Goal: Task Accomplishment & Management: Use online tool/utility

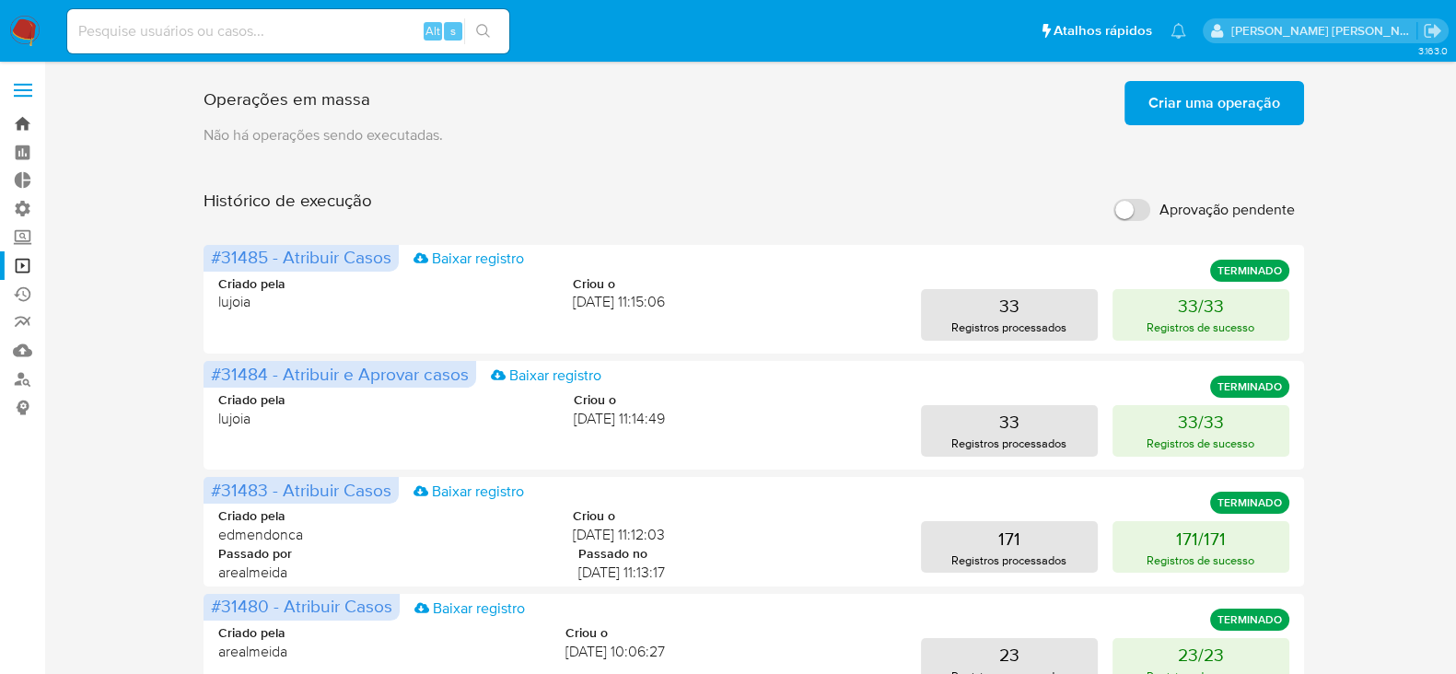
click at [20, 122] on link "Bandeja" at bounding box center [109, 124] width 219 height 29
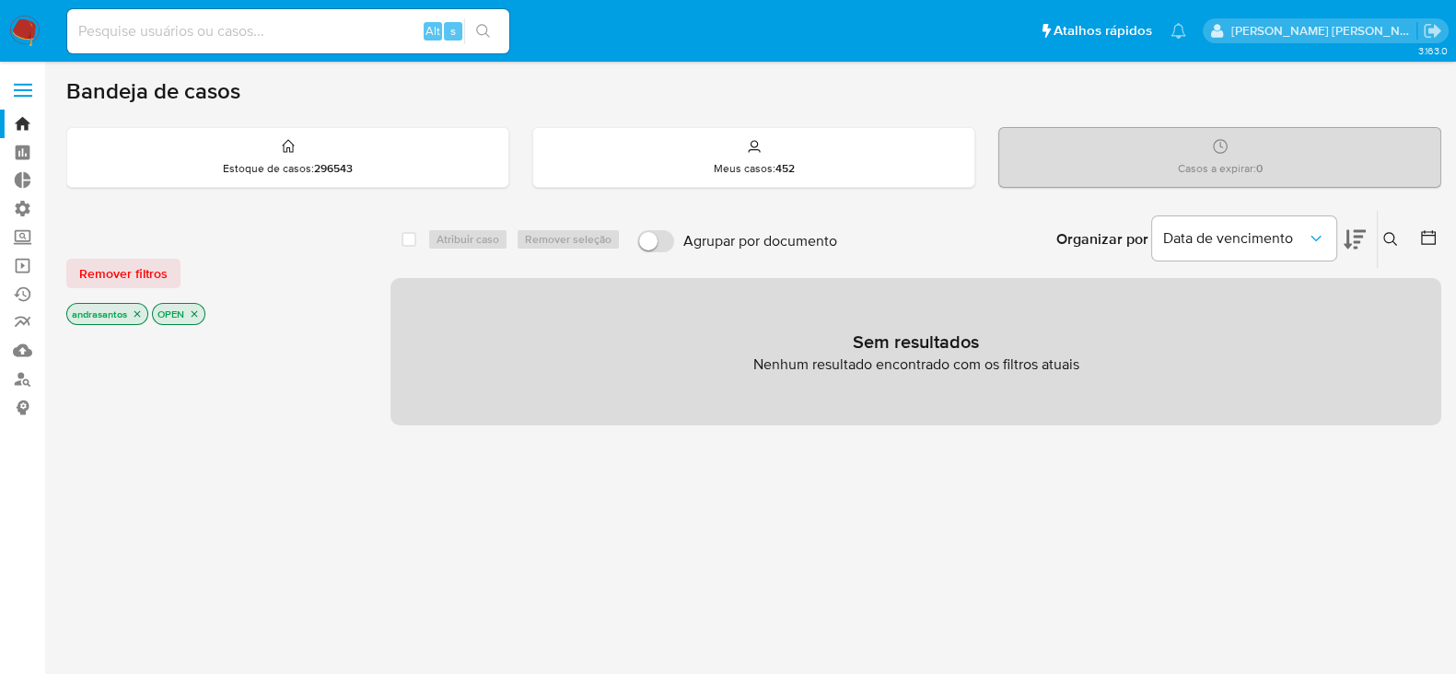
click at [193, 28] on input at bounding box center [288, 31] width 442 height 24
paste input "1QRFTSSi8LSaFN3gNDX6YXte"
type input "1QRFTSSi8LSaFN3gNDX6YXte"
click at [498, 43] on div "1QRFTSSi8LSaFN3gNDX6YXte Alt s" at bounding box center [288, 31] width 442 height 44
click at [479, 34] on icon "search-icon" at bounding box center [483, 31] width 15 height 15
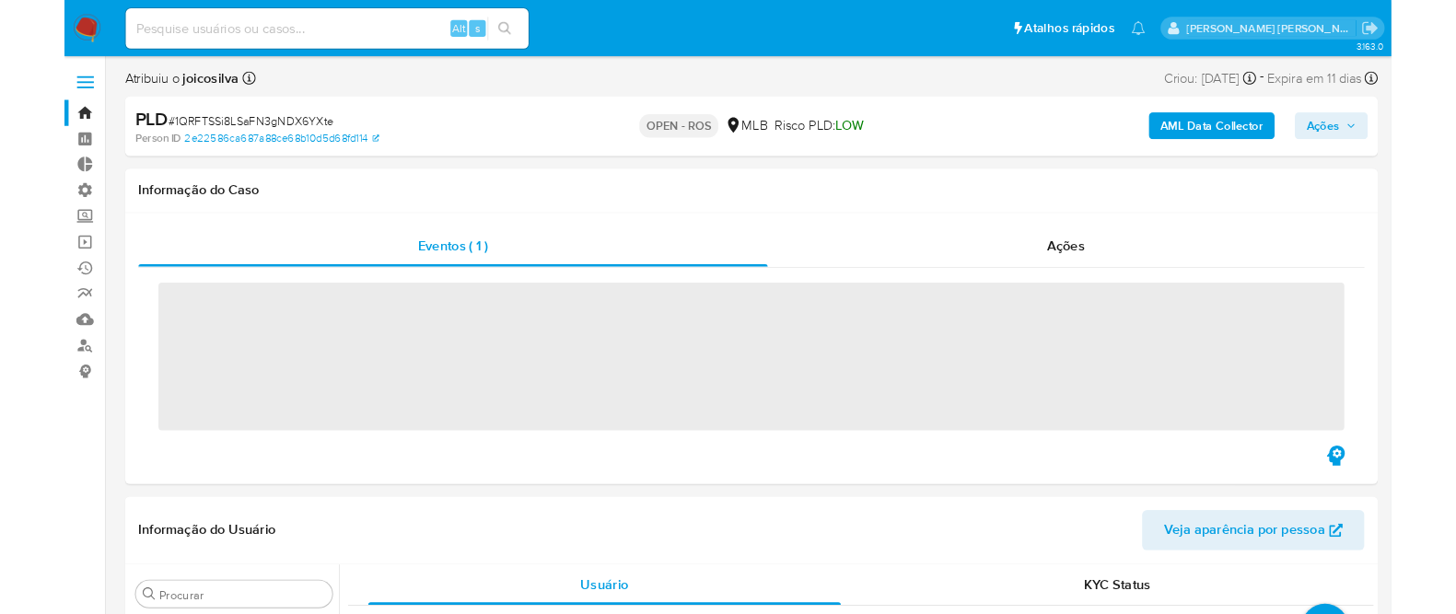
scroll to position [999, 0]
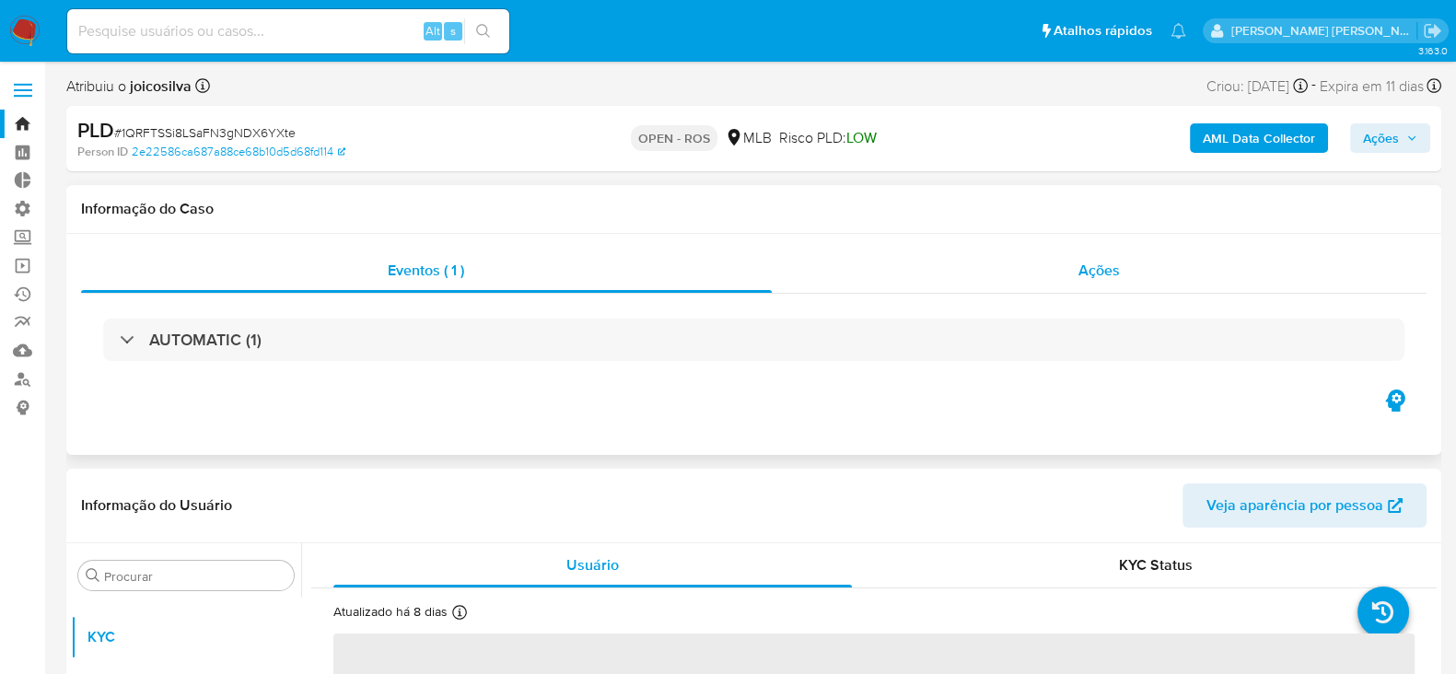
select select "10"
click at [1117, 273] on span "Ações" at bounding box center [1098, 270] width 41 height 21
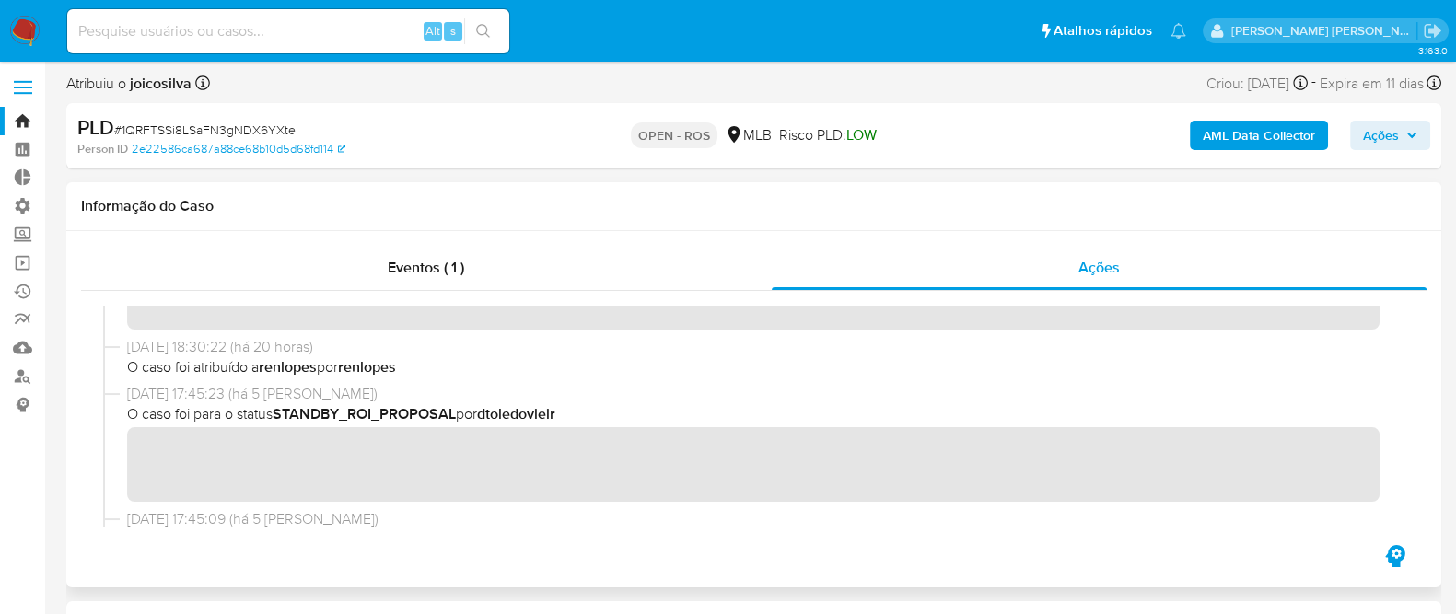
scroll to position [869, 0]
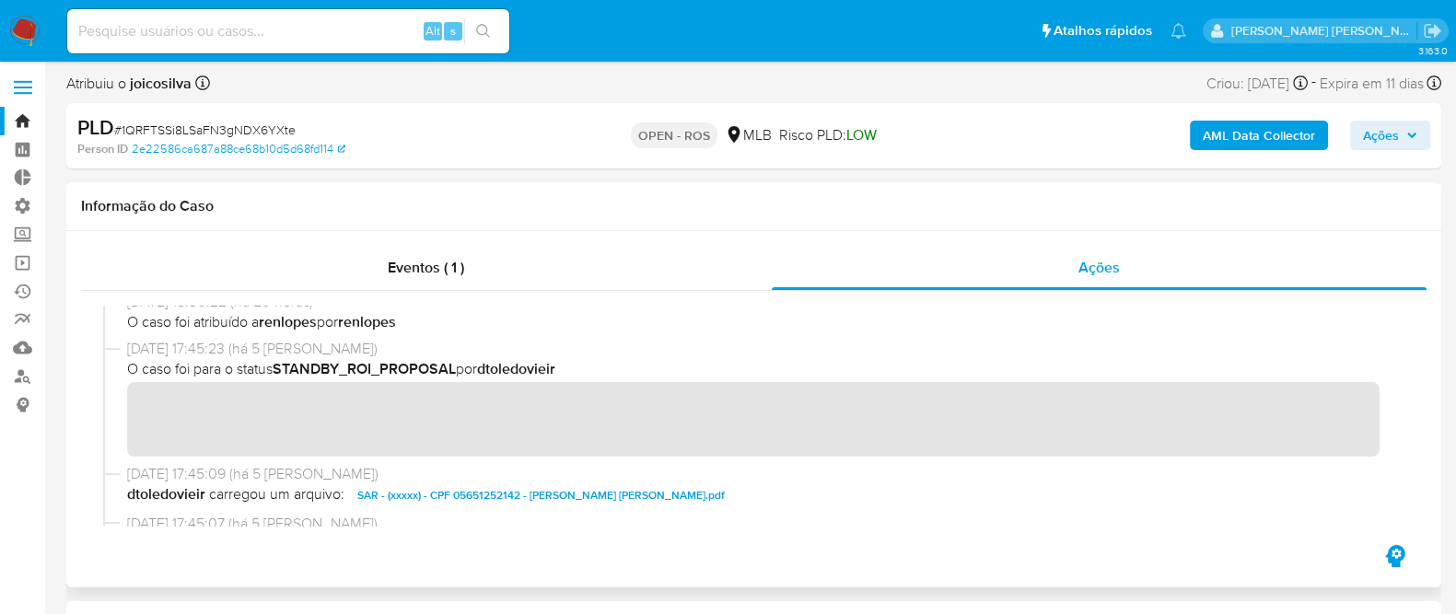
drag, startPoint x: 488, startPoint y: 366, endPoint x: 576, endPoint y: 366, distance: 87.5
click at [576, 366] on span "O caso foi para o status STANDBY_ROI_PROPOSAL por dtoledovieir" at bounding box center [762, 369] width 1270 height 20
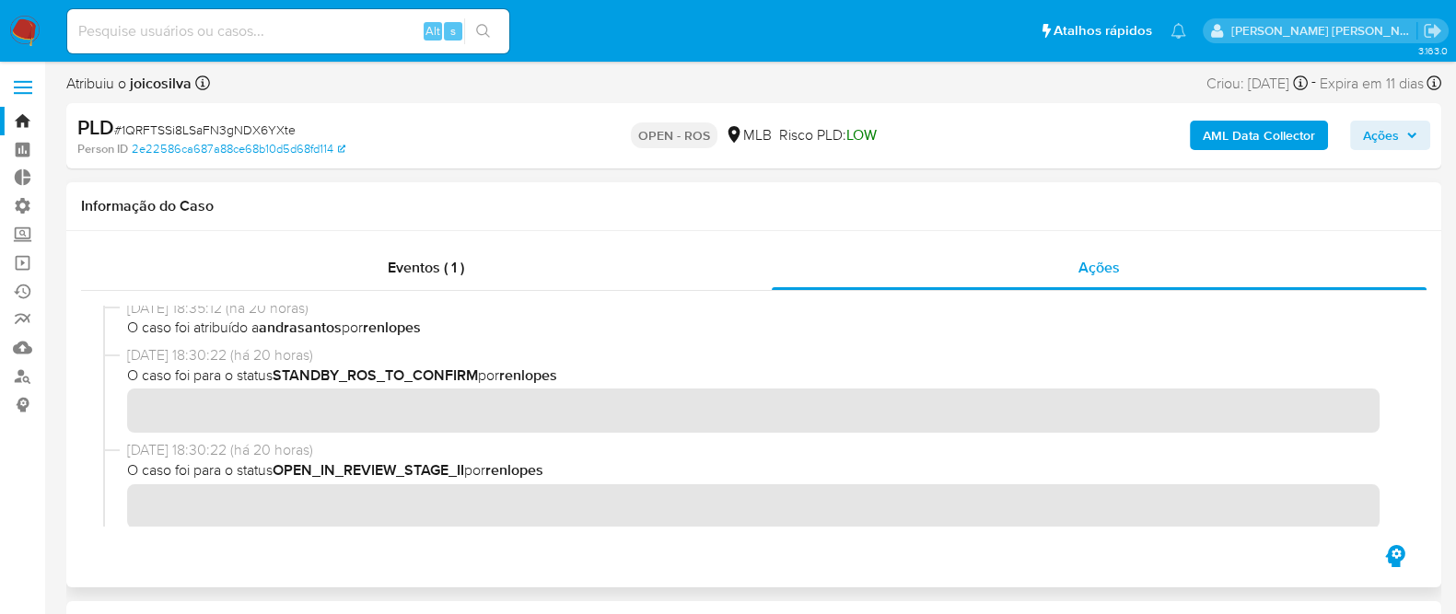
scroll to position [585, 0]
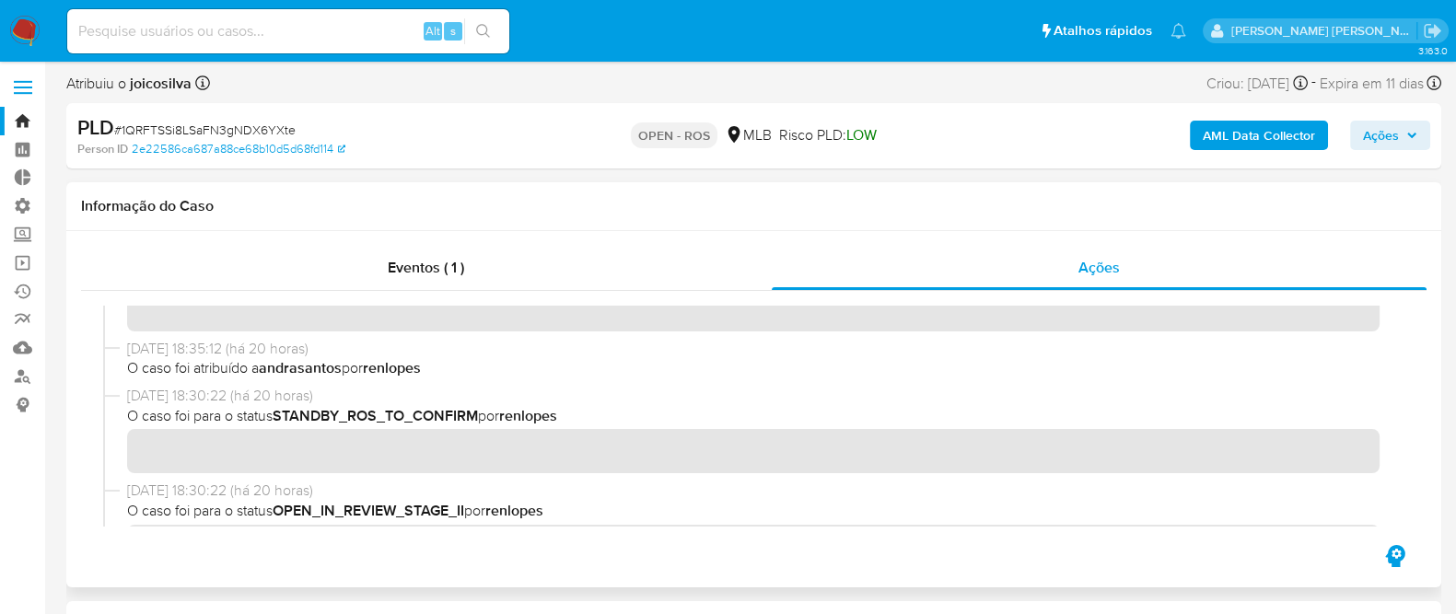
drag, startPoint x: 510, startPoint y: 412, endPoint x: 570, endPoint y: 417, distance: 60.1
click at [570, 417] on span "O caso foi para o status STANDBY_ROS_TO_CONFIRM por renlopes" at bounding box center [762, 416] width 1270 height 20
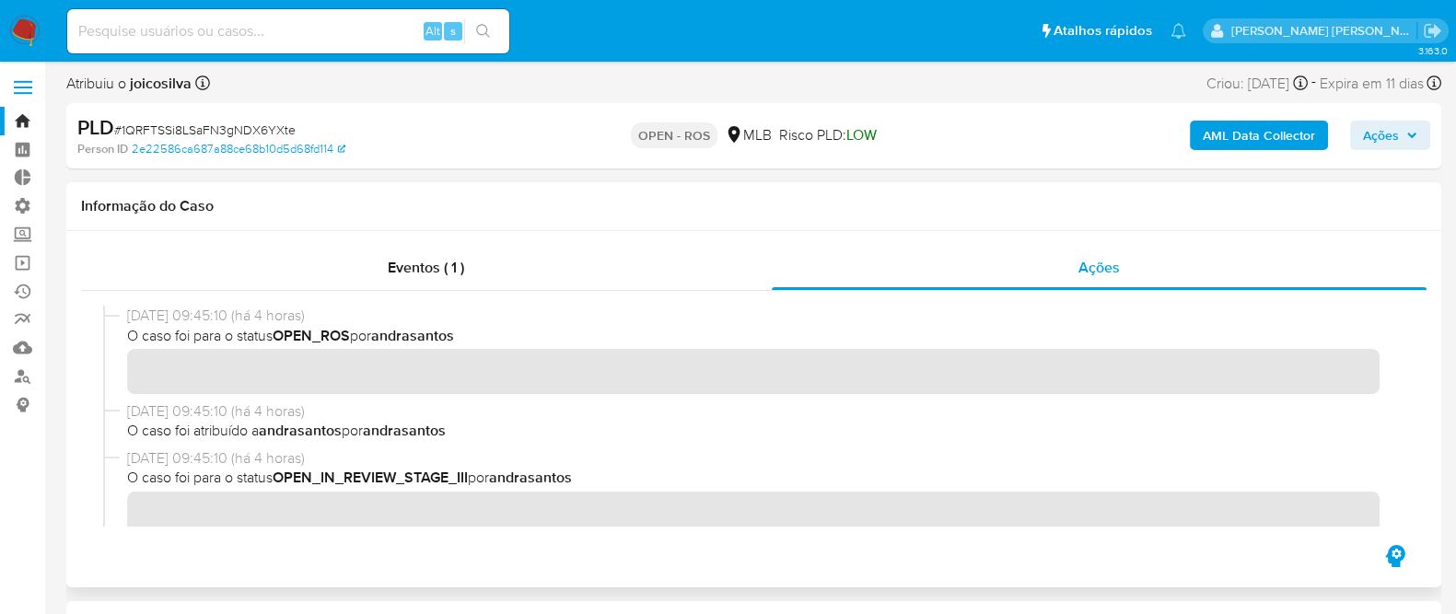
scroll to position [250, 0]
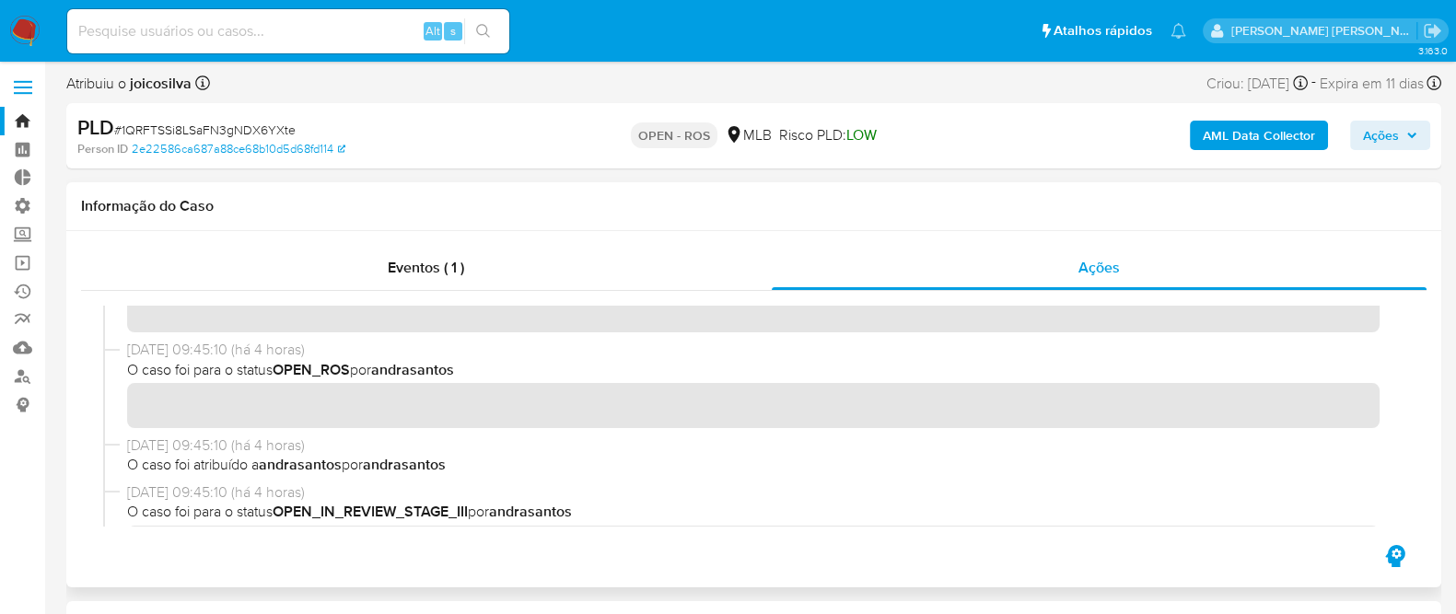
drag, startPoint x: 387, startPoint y: 369, endPoint x: 467, endPoint y: 363, distance: 80.4
click at [467, 363] on span "O caso foi para o status OPEN_ROS por andrasantos" at bounding box center [762, 370] width 1270 height 20
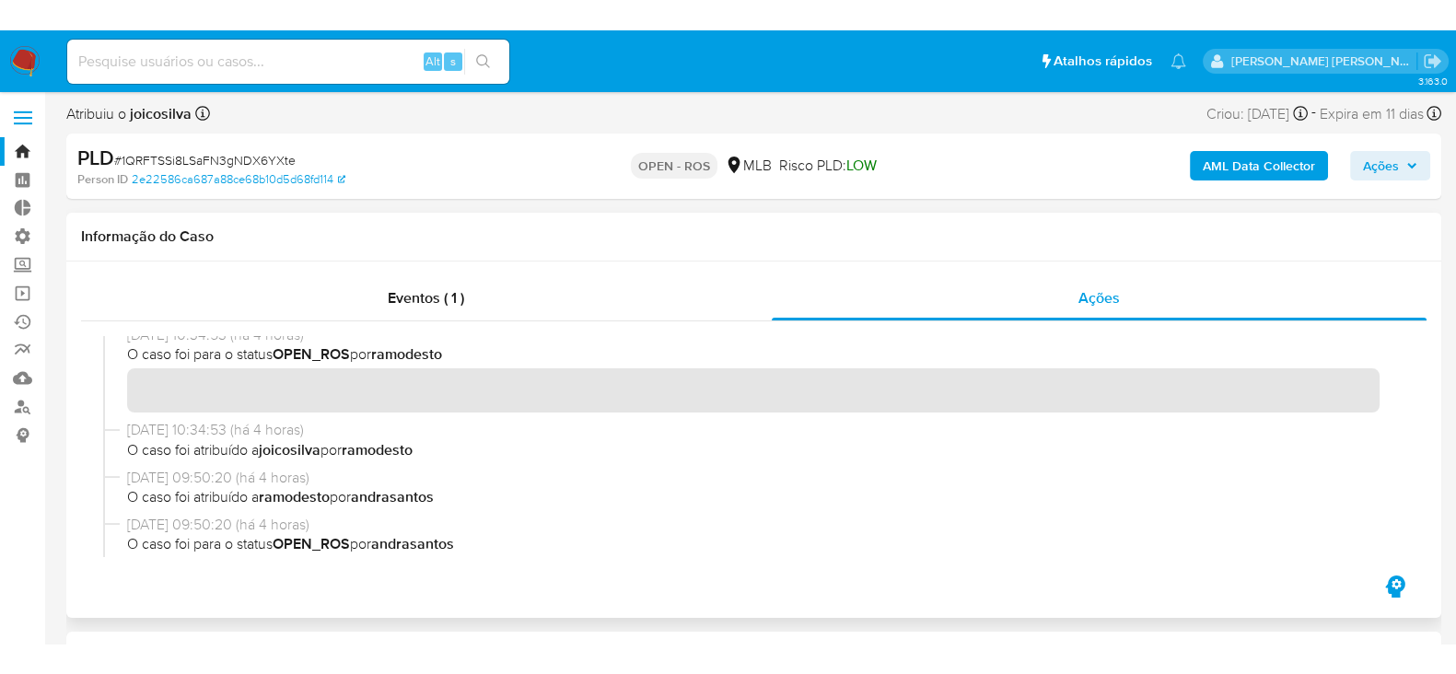
scroll to position [0, 0]
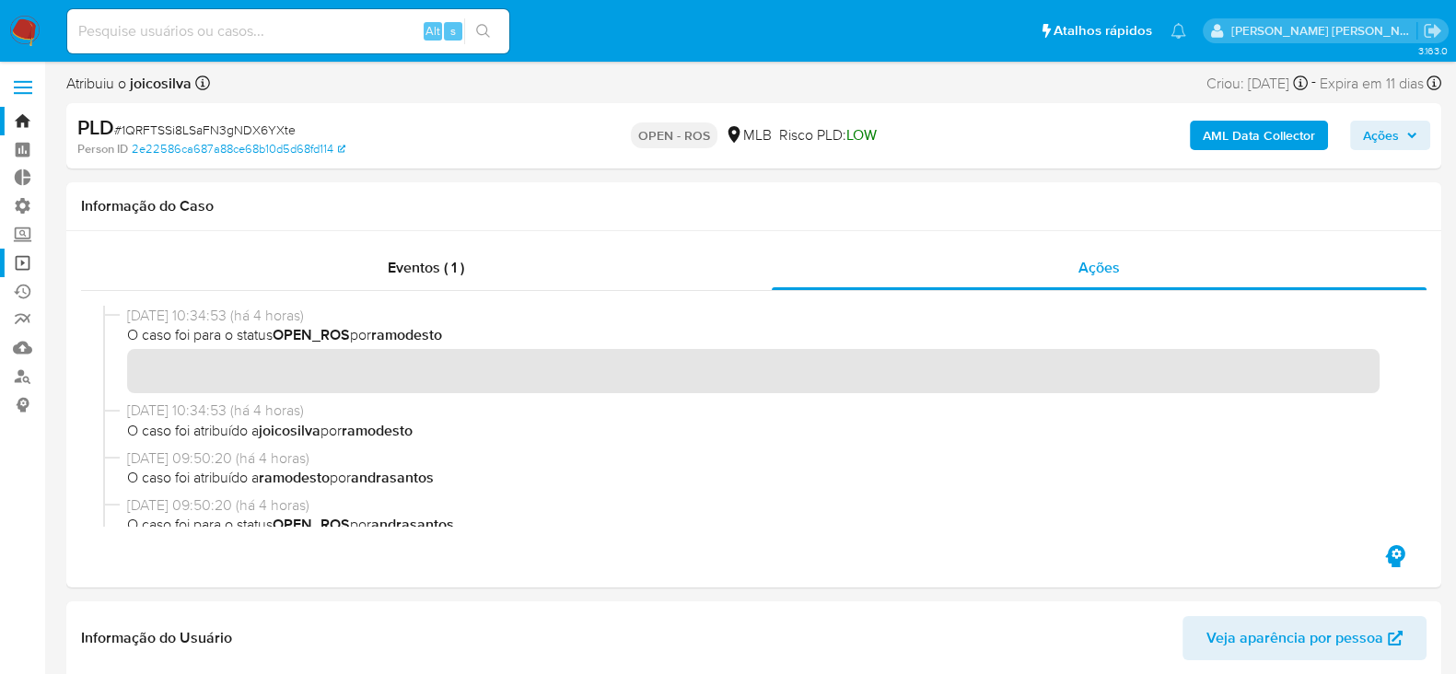
click at [26, 268] on link "Operações em massa" at bounding box center [109, 263] width 219 height 29
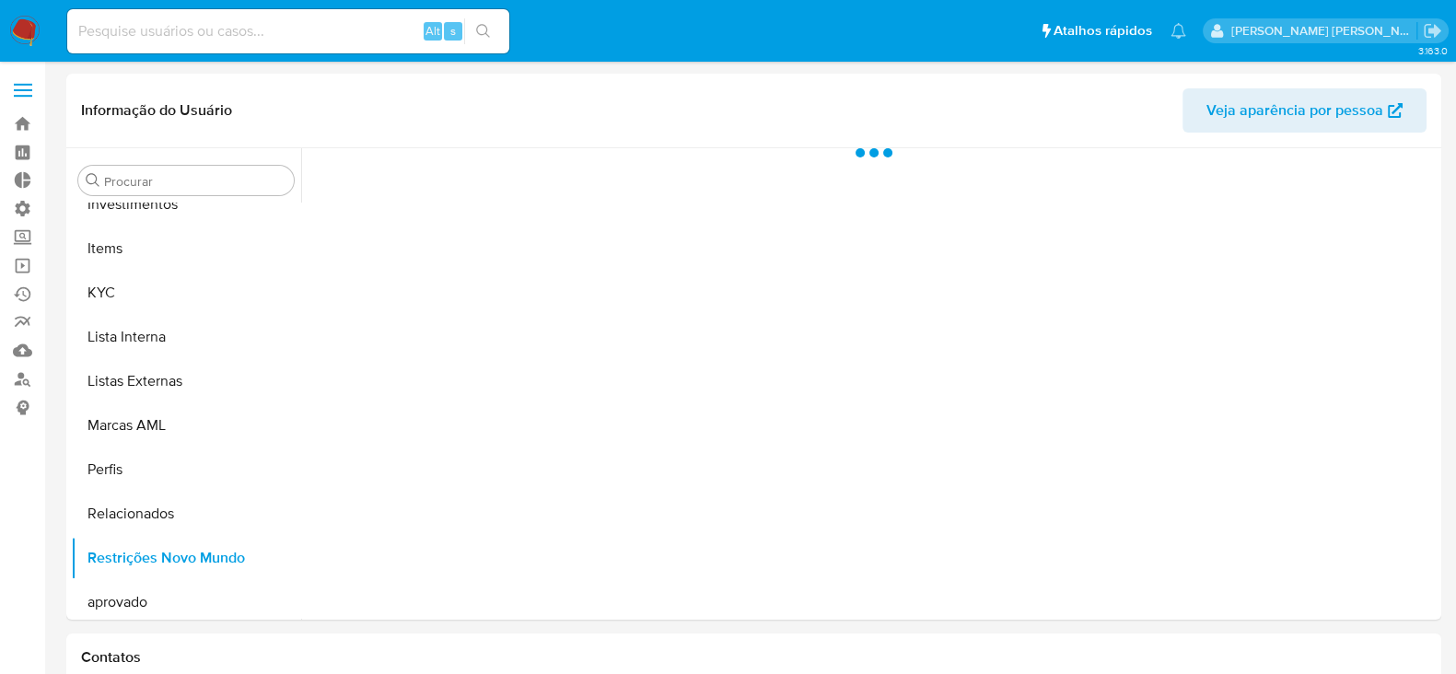
scroll to position [999, 0]
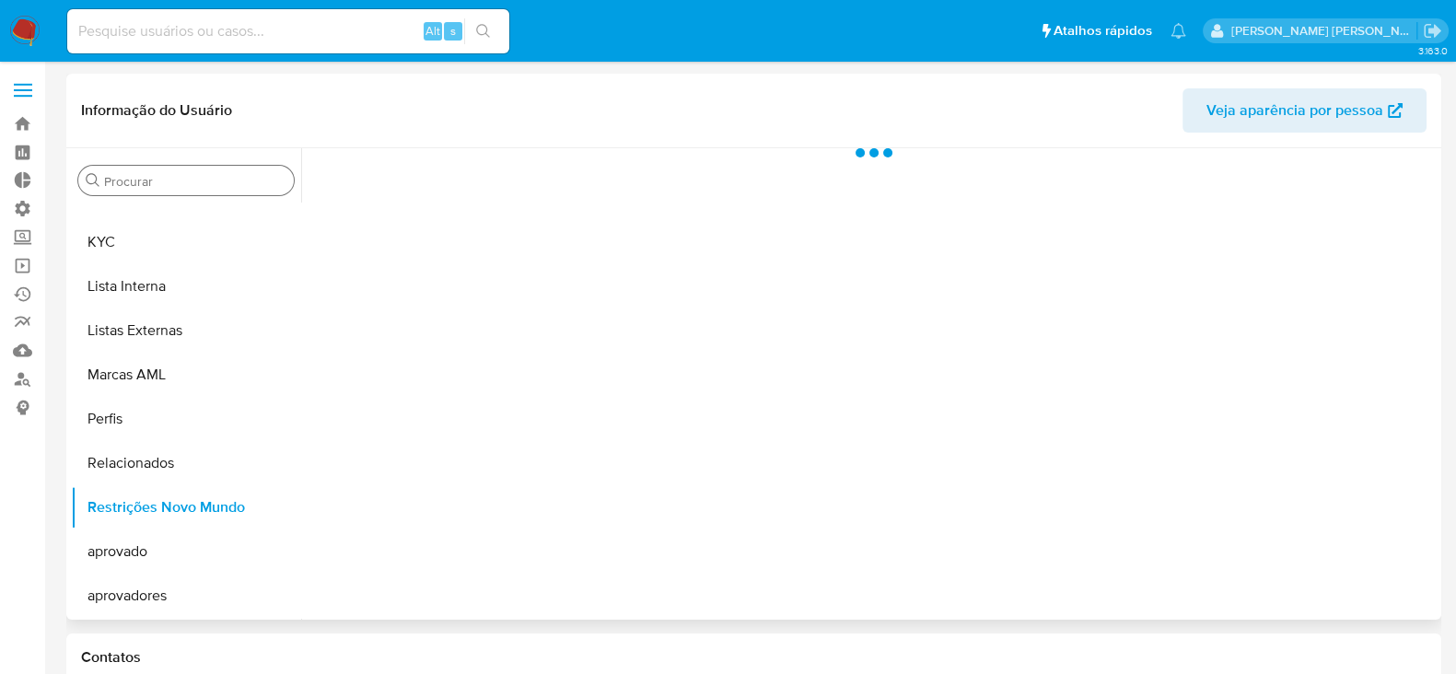
select select "10"
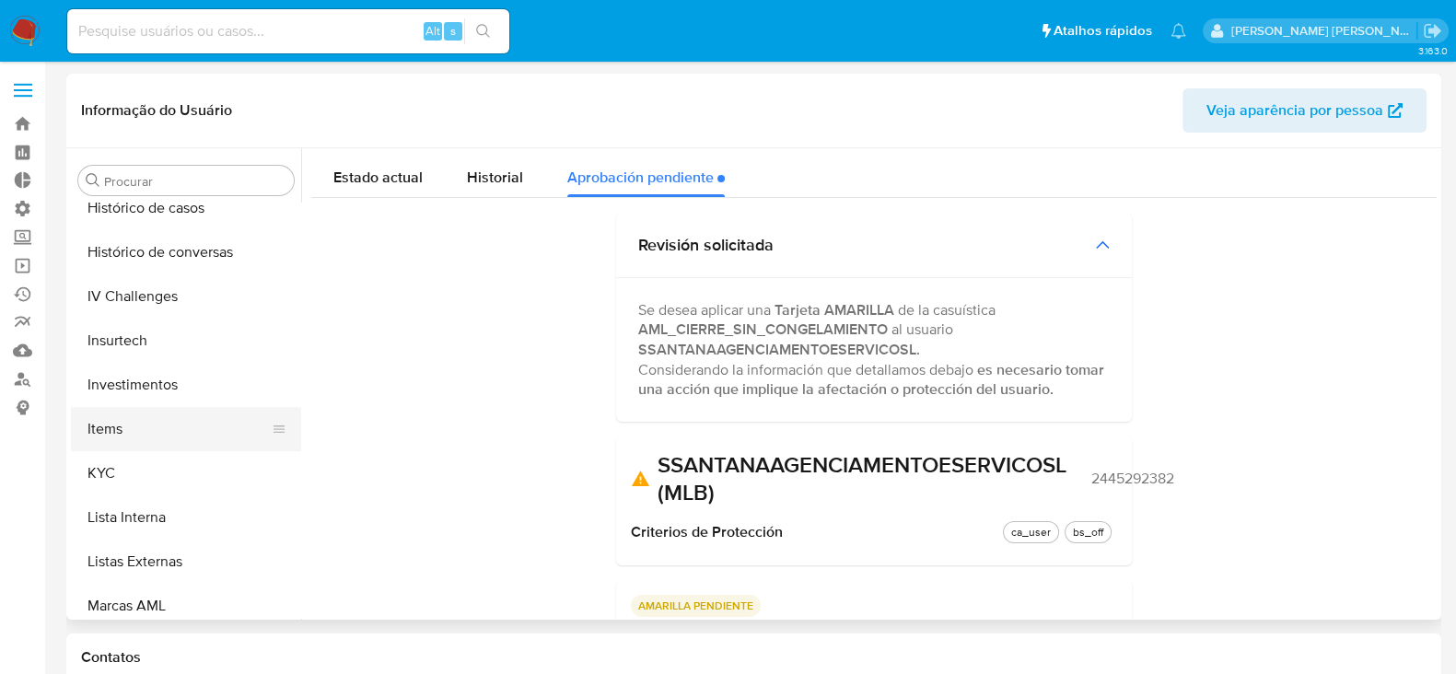
scroll to position [654, 0]
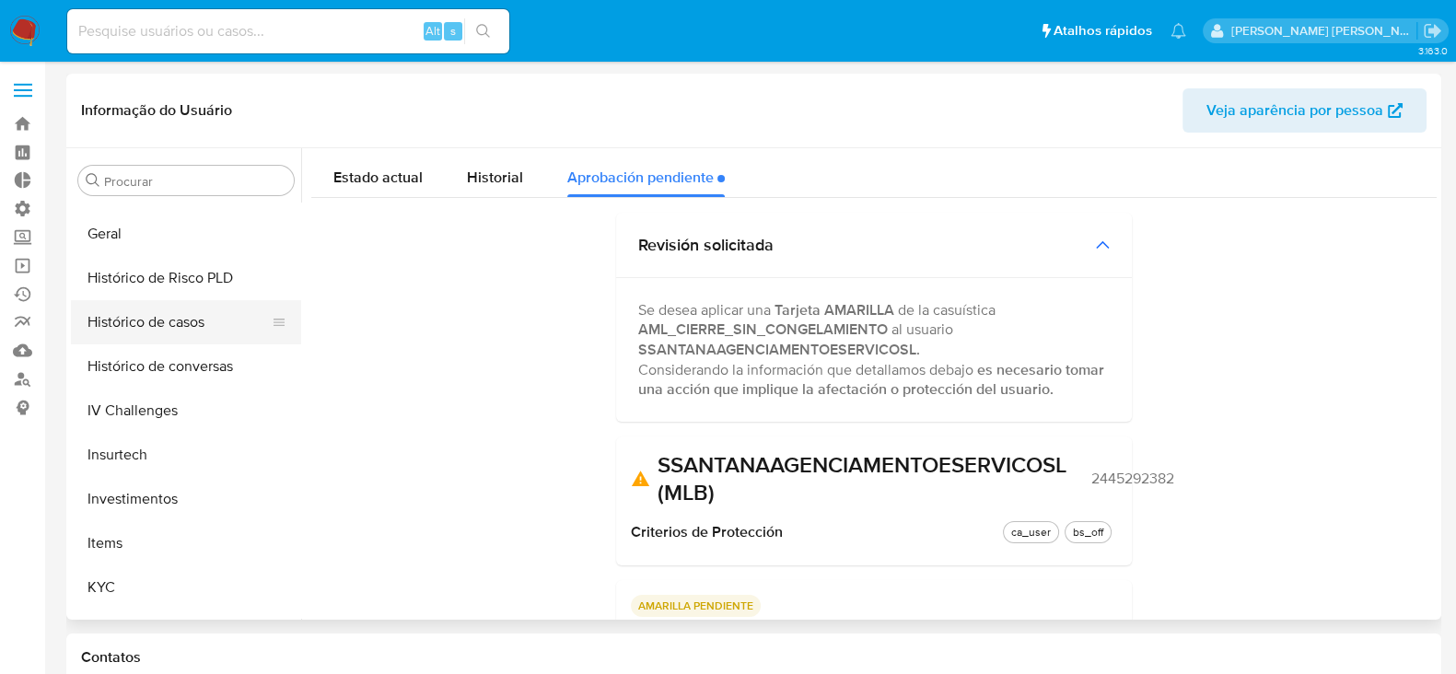
click at [180, 325] on button "Histórico de casos" at bounding box center [178, 322] width 215 height 44
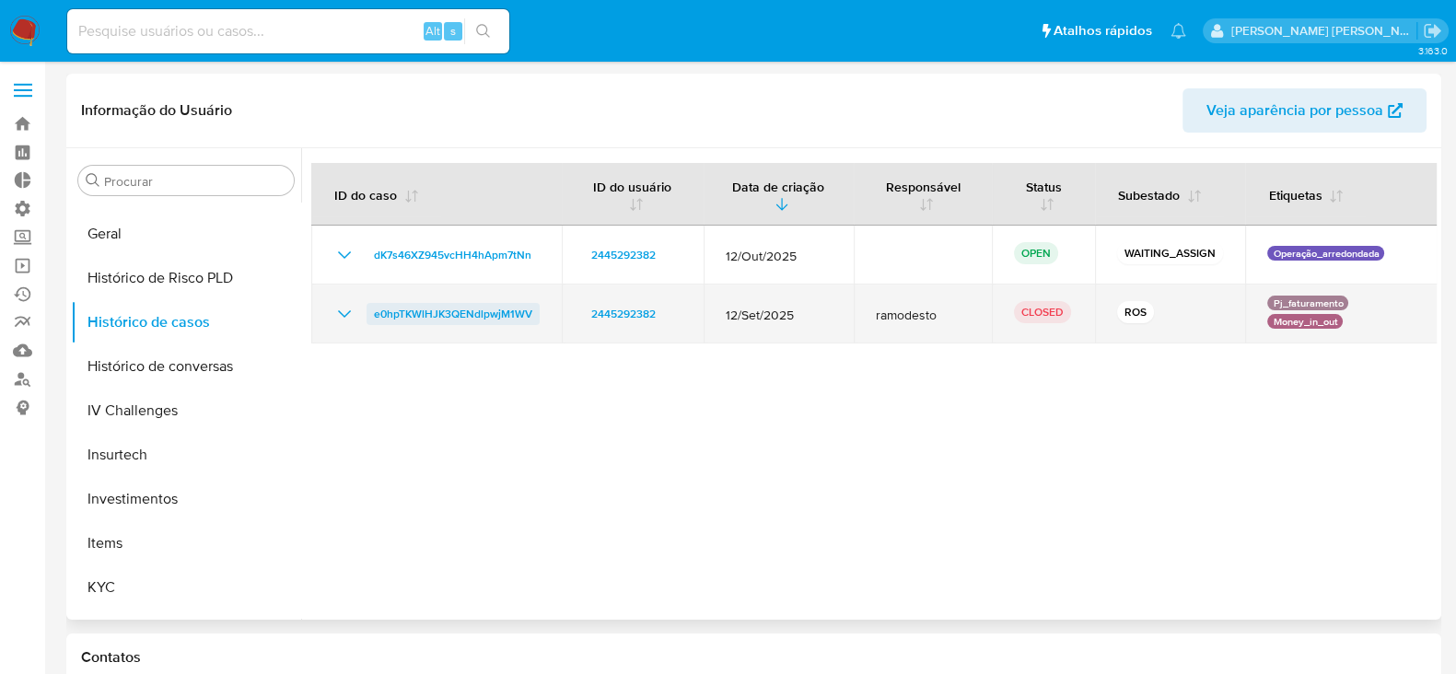
drag, startPoint x: 547, startPoint y: 313, endPoint x: 369, endPoint y: 321, distance: 177.9
click at [369, 321] on td "e0hpTKWlHJK3QENdlpwjM1WV" at bounding box center [436, 314] width 250 height 59
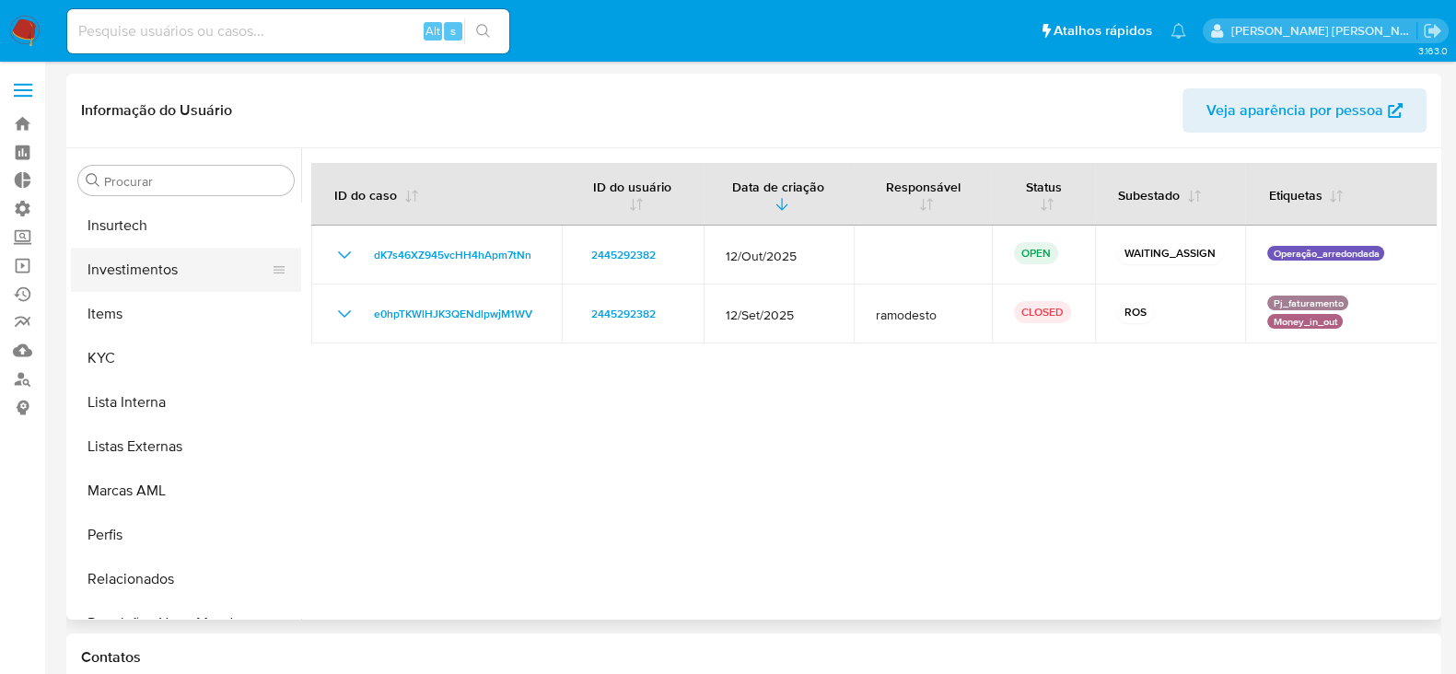
scroll to position [999, 0]
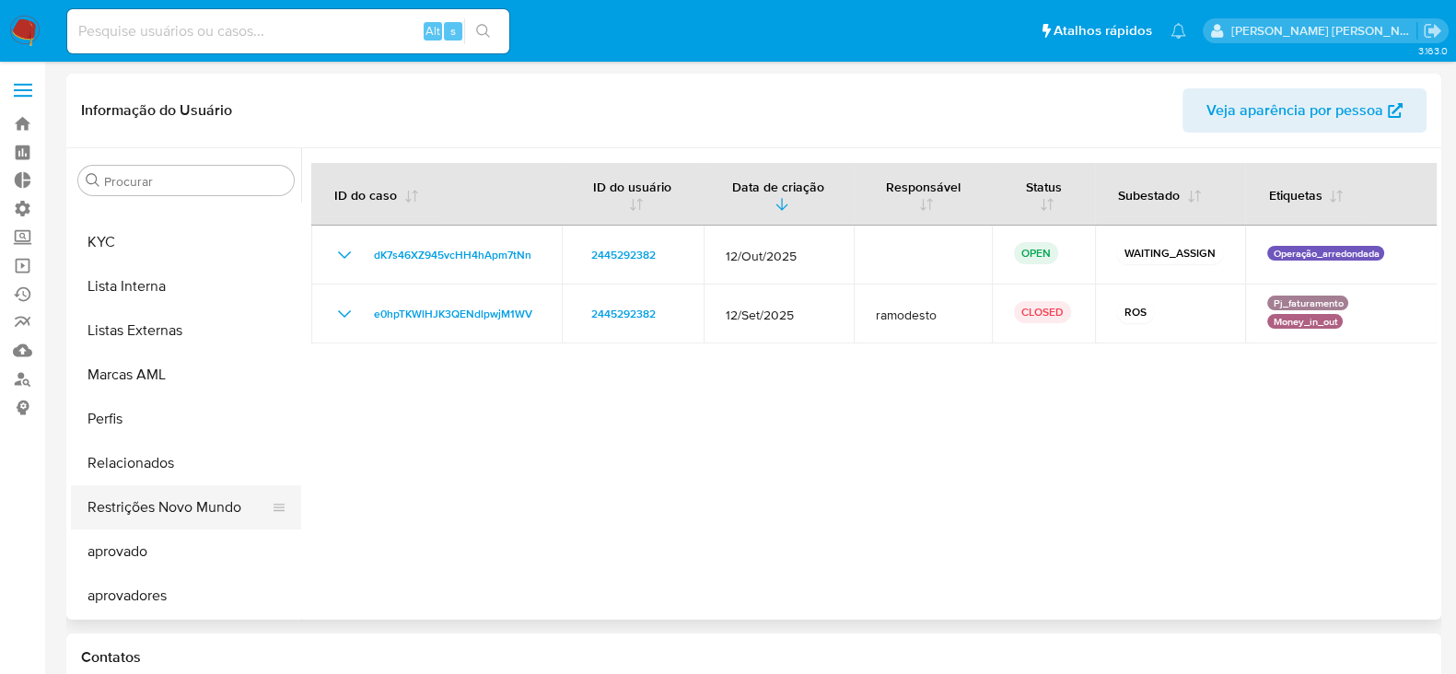
click at [243, 508] on button "Restrições Novo Mundo" at bounding box center [178, 507] width 215 height 44
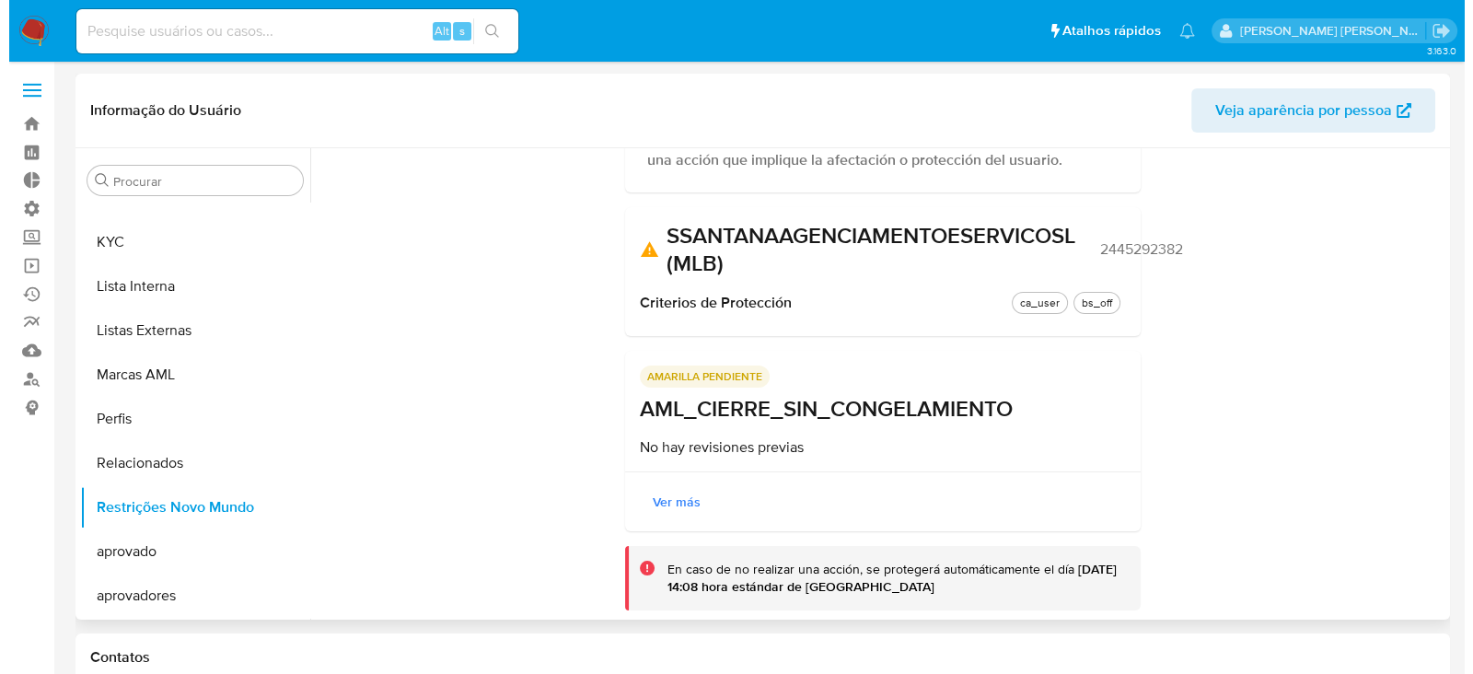
scroll to position [279, 0]
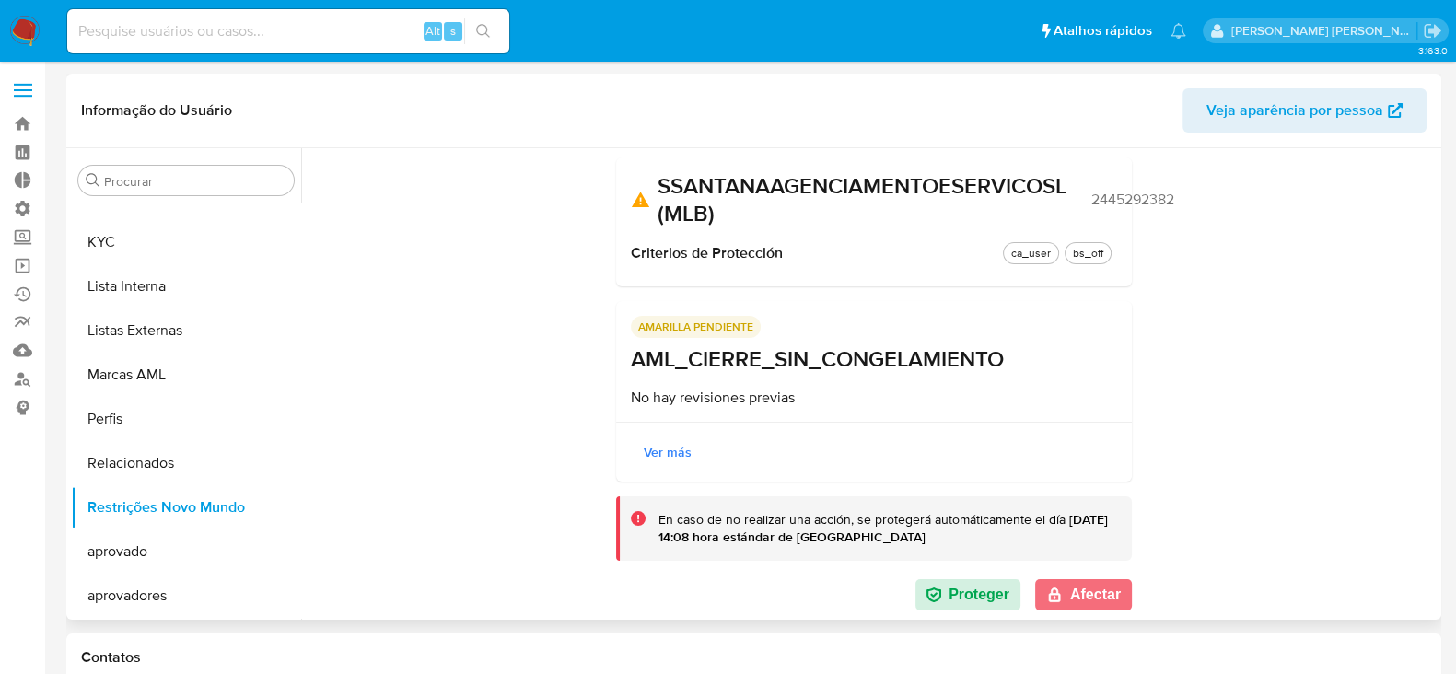
click at [1081, 589] on button "Afectar" at bounding box center [1083, 594] width 97 height 31
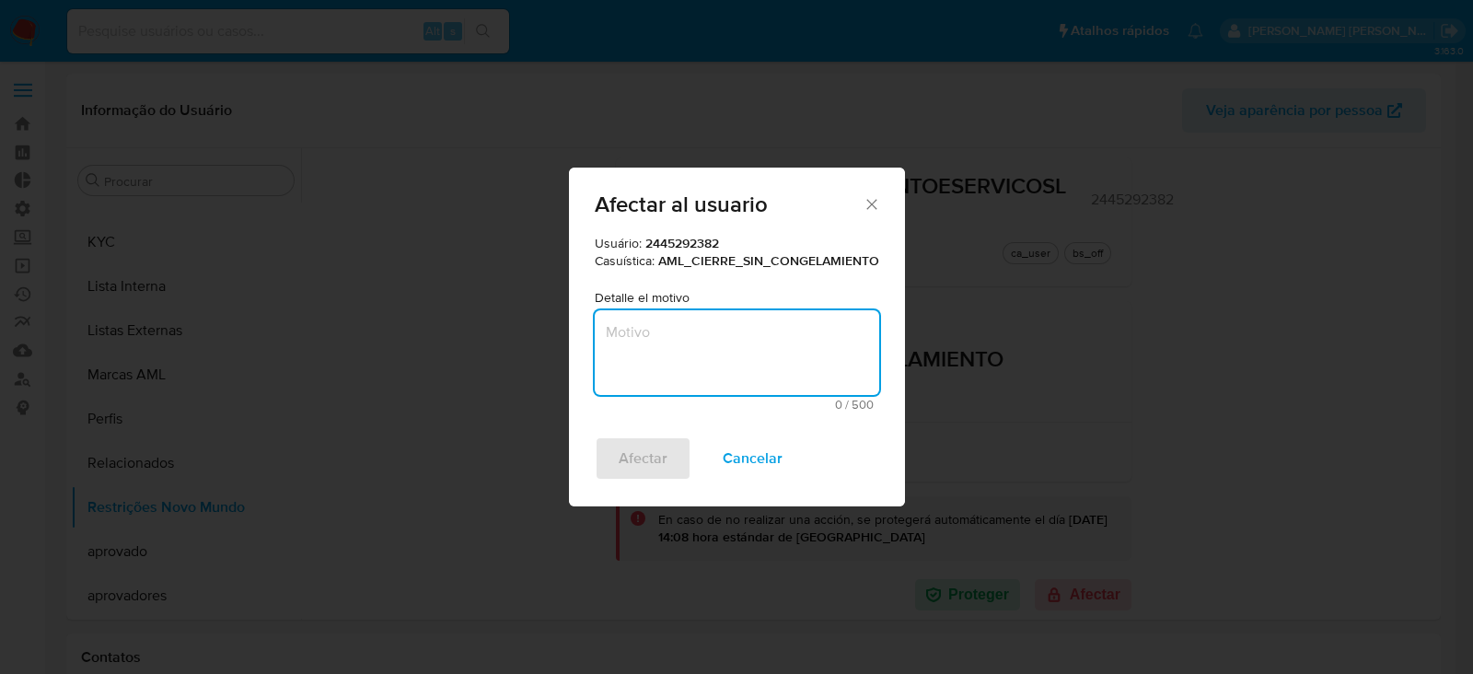
click at [743, 366] on textarea "Motivo" at bounding box center [737, 352] width 285 height 85
paste textarea "Cliente analisado no fluxo de monitoramento PLD. Se trata de cliente Big Seller…"
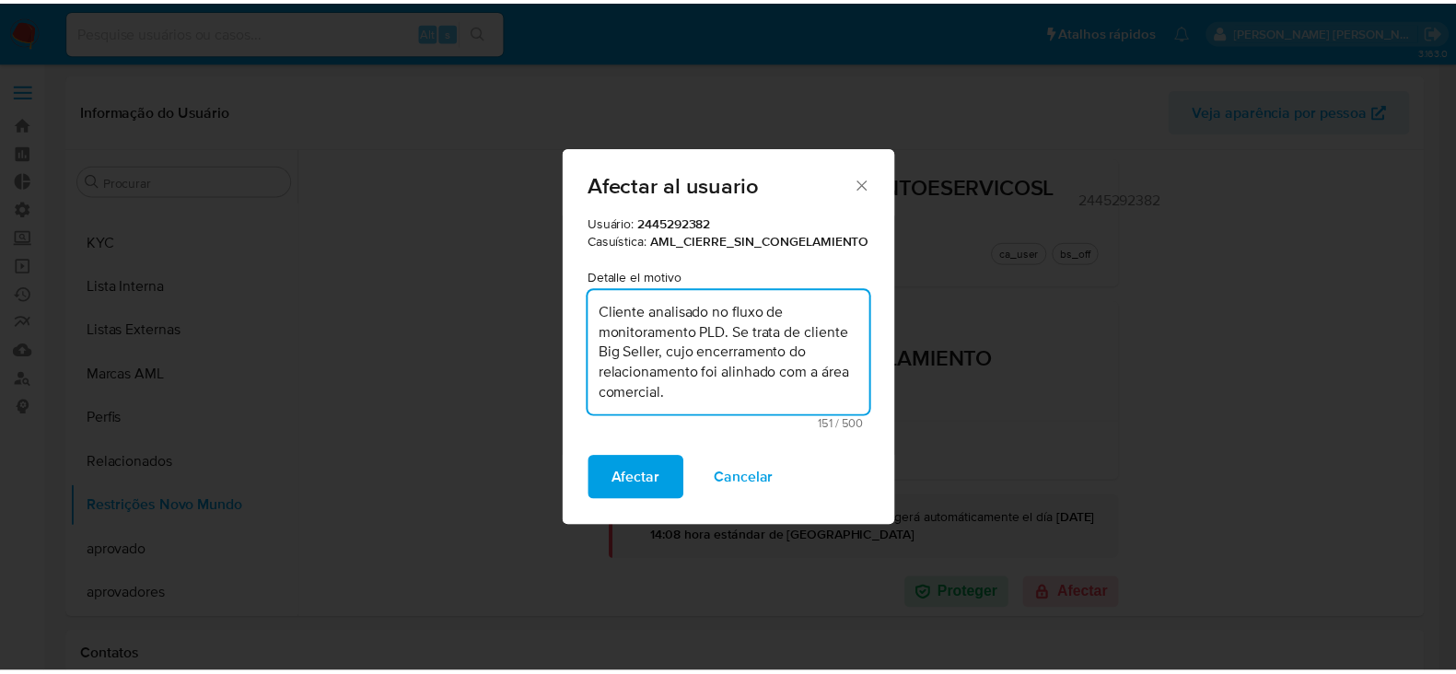
scroll to position [0, 0]
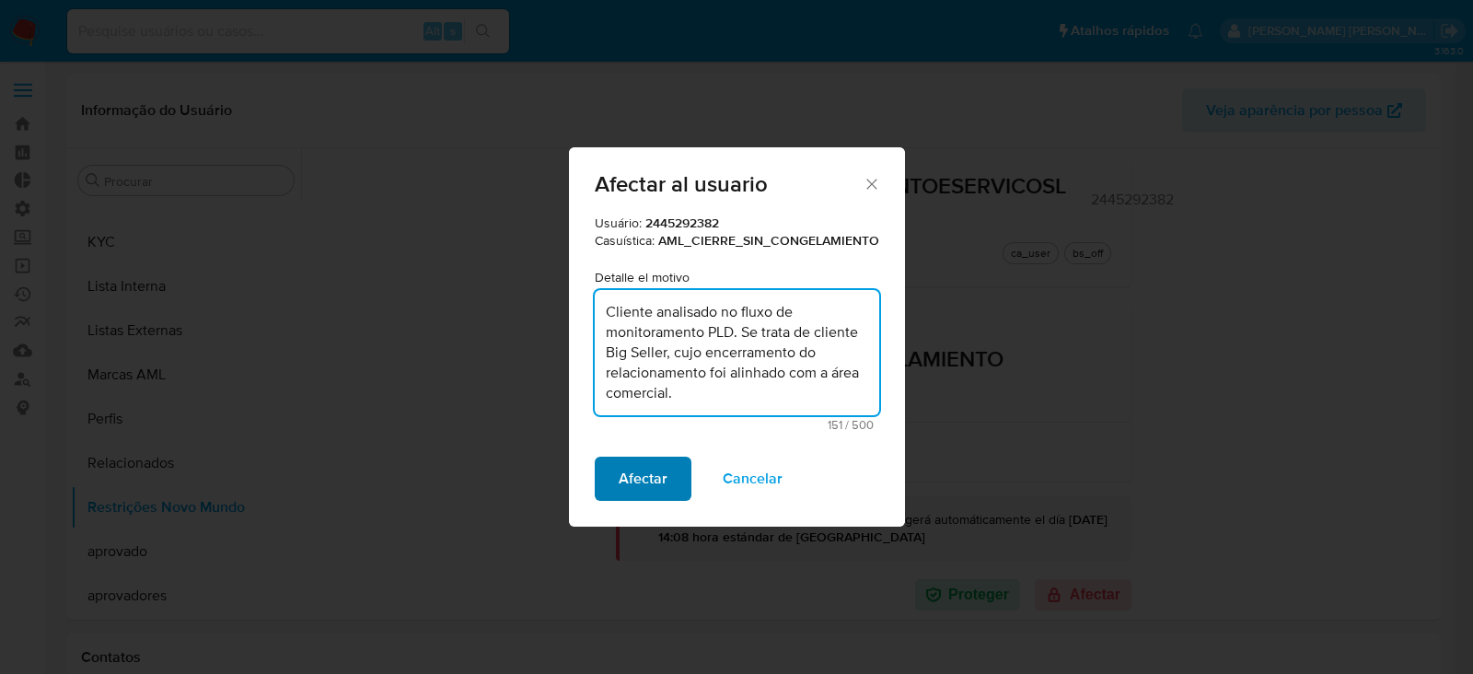
type textarea "Cliente analisado no fluxo de monitoramento PLD. Se trata de cliente Big Seller…"
click at [644, 471] on span "Afectar" at bounding box center [643, 479] width 49 height 41
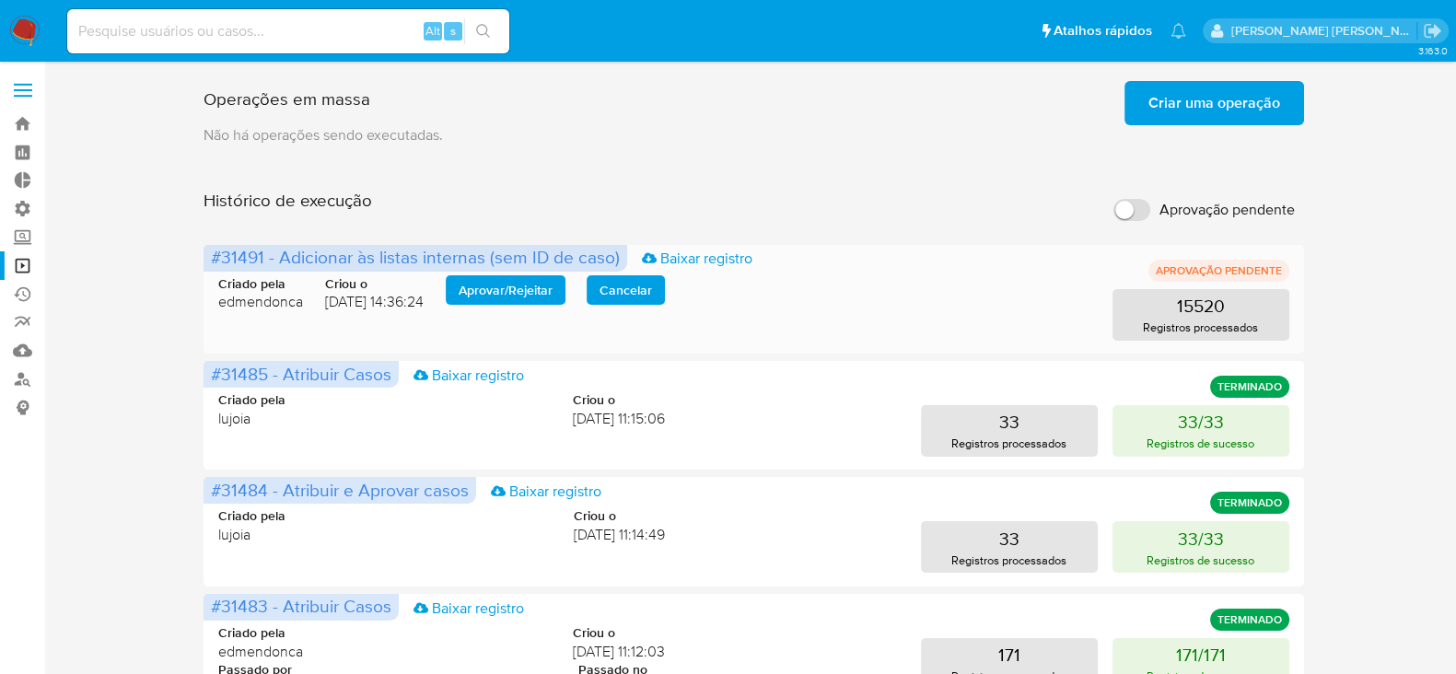
click at [520, 290] on span "Aprovar / Rejeitar" at bounding box center [506, 290] width 94 height 26
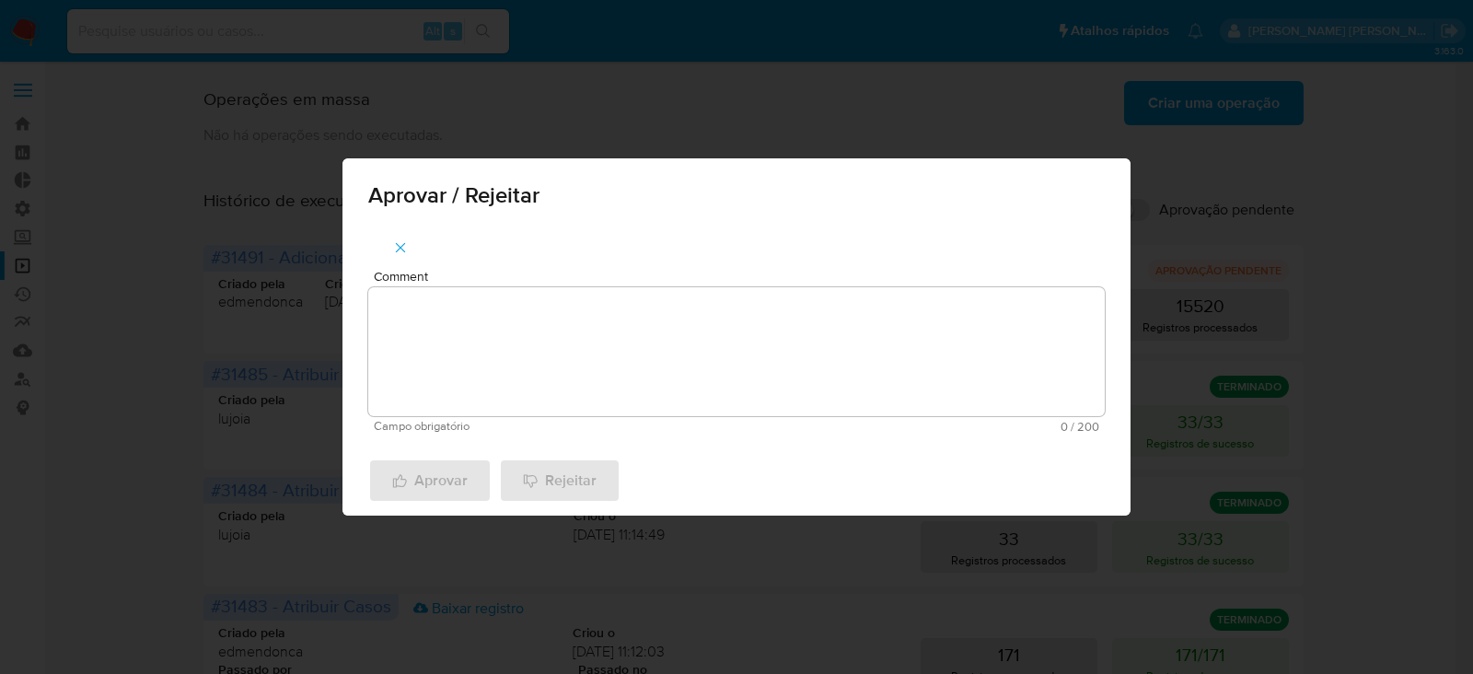
click at [519, 334] on textarea "Comment" at bounding box center [736, 351] width 737 height 129
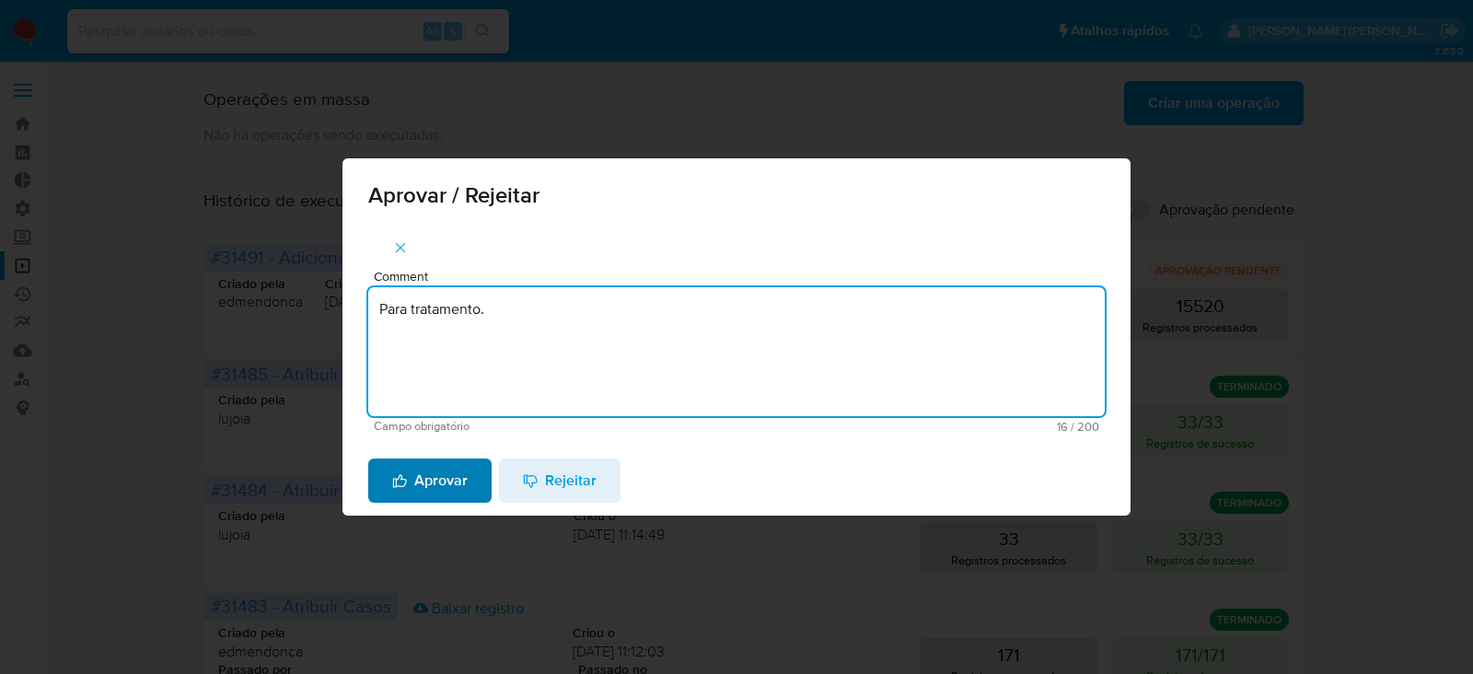
type textarea "Para tratamento."
click at [430, 481] on span "Aprovar" at bounding box center [430, 480] width 76 height 41
